Goal: Information Seeking & Learning: Learn about a topic

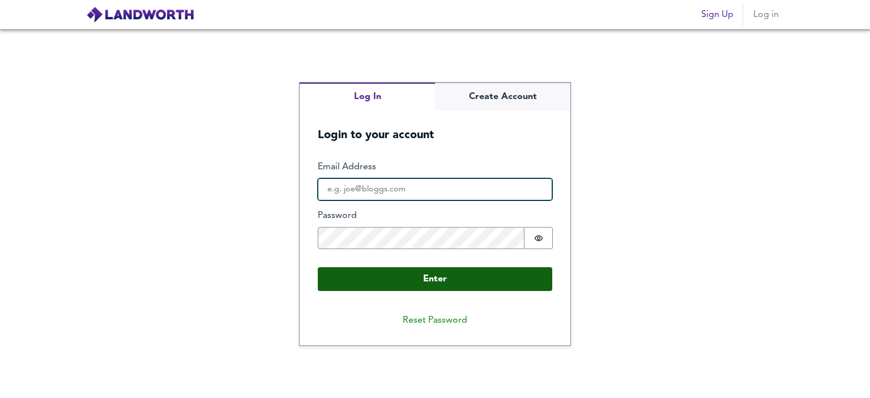
type input "[PERSON_NAME][EMAIL_ADDRESS][PERSON_NAME][DOMAIN_NAME]"
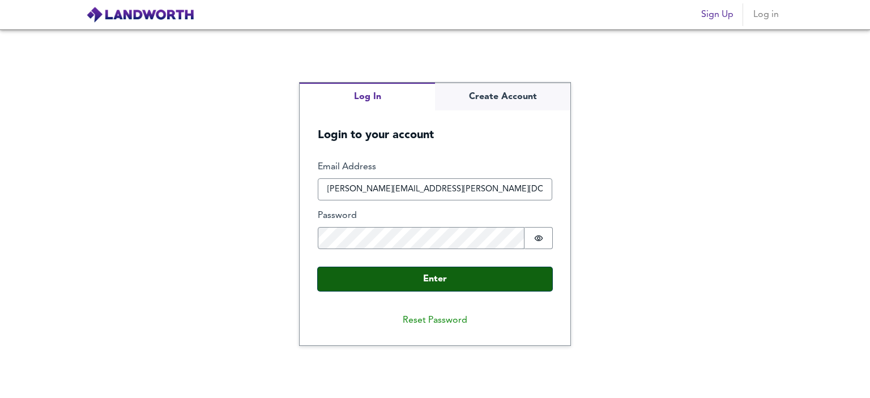
click at [423, 278] on button "Enter" at bounding box center [435, 279] width 235 height 24
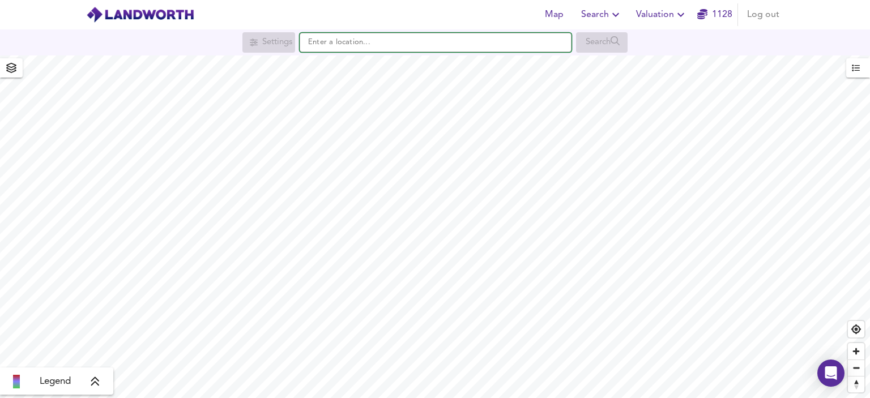
click at [395, 49] on input "text" at bounding box center [436, 42] width 272 height 19
paste input "[URL][DOMAIN_NAME]"
type input "[URL][DOMAIN_NAME]"
click at [455, 49] on input "text" at bounding box center [436, 42] width 272 height 19
paste input "TN11 8Nu"
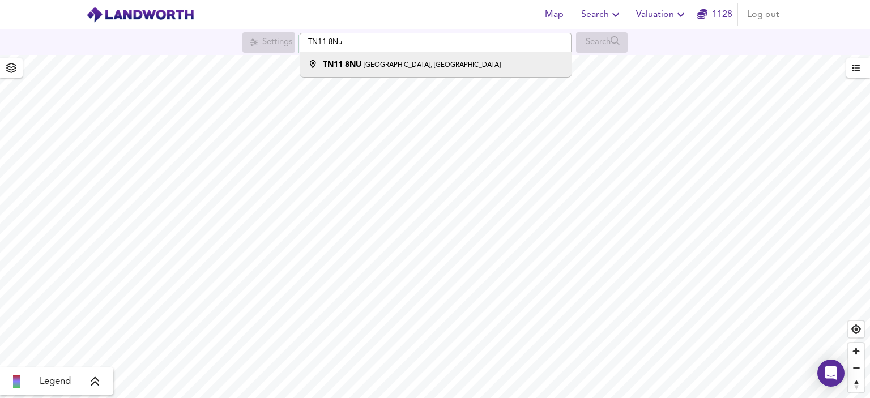
click at [440, 67] on small "[GEOGRAPHIC_DATA], [GEOGRAPHIC_DATA]" at bounding box center [432, 65] width 137 height 7
type input "[STREET_ADDRESS]"
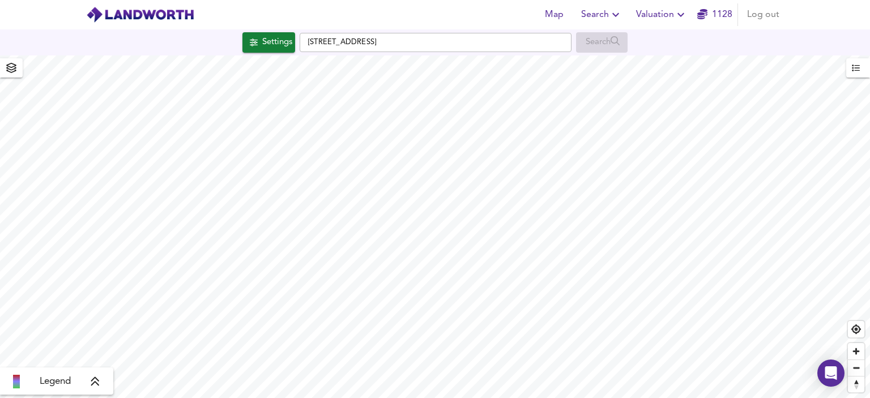
checkbox input "false"
checkbox input "true"
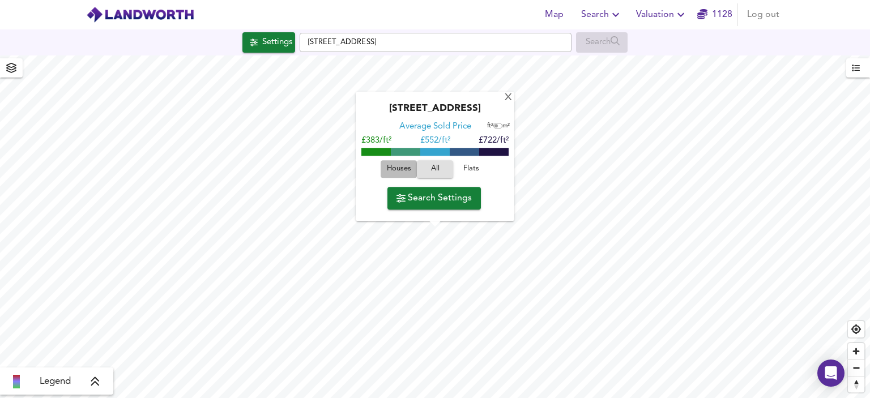
click at [408, 165] on span "Houses" at bounding box center [398, 169] width 31 height 13
